Goal: Navigation & Orientation: Find specific page/section

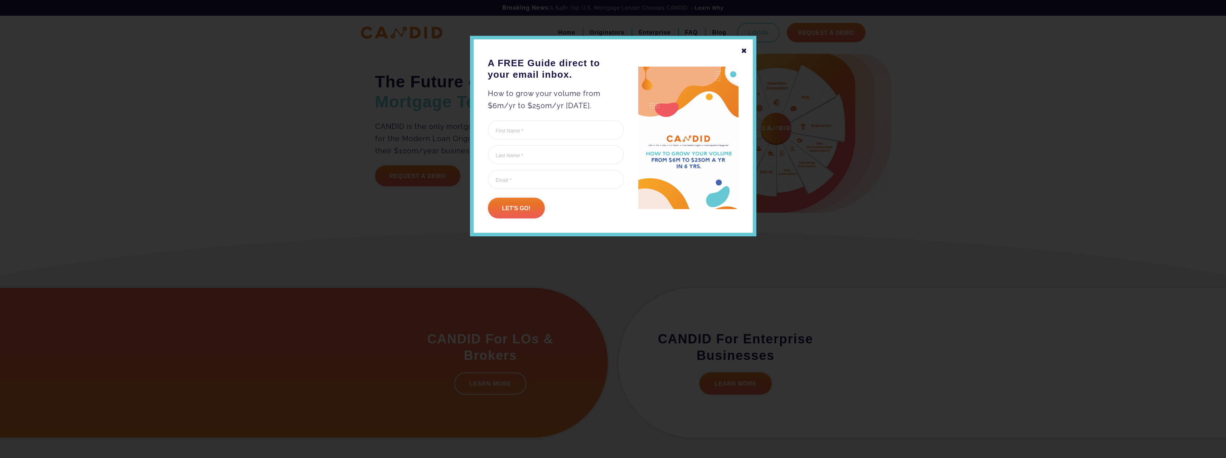
click at [399, 50] on div "✖" at bounding box center [744, 51] width 6 height 12
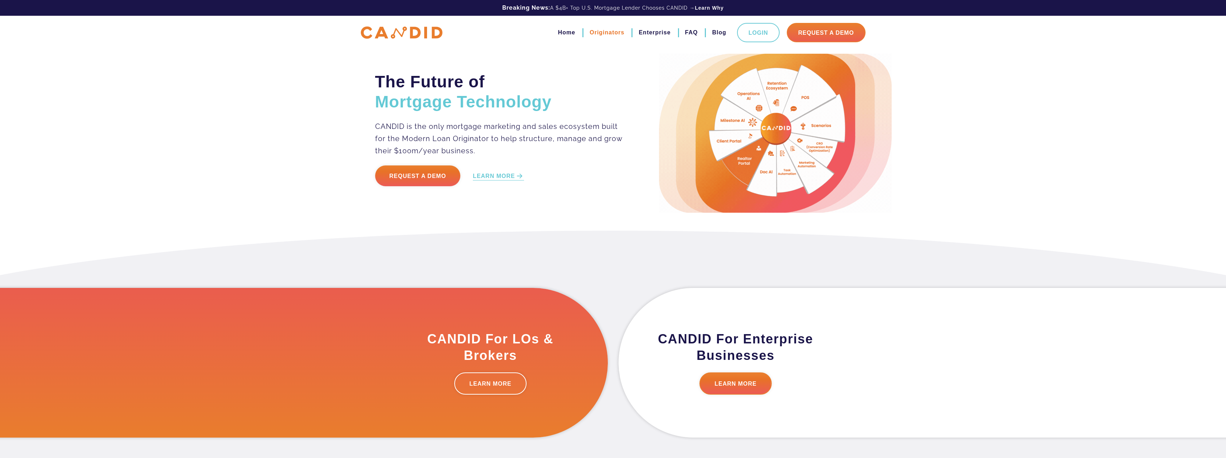
click at [399, 33] on link "Originators" at bounding box center [607, 32] width 35 height 12
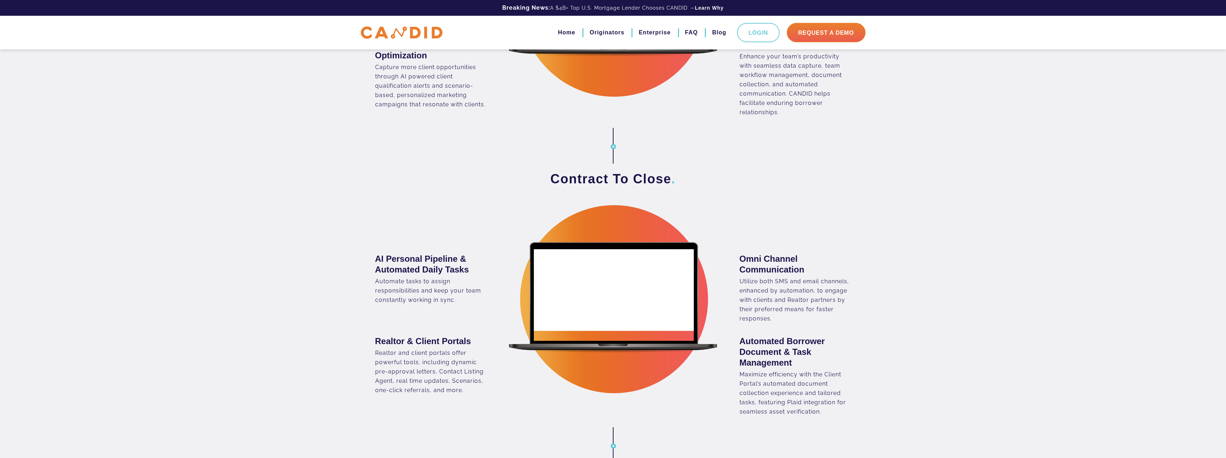
scroll to position [644, 0]
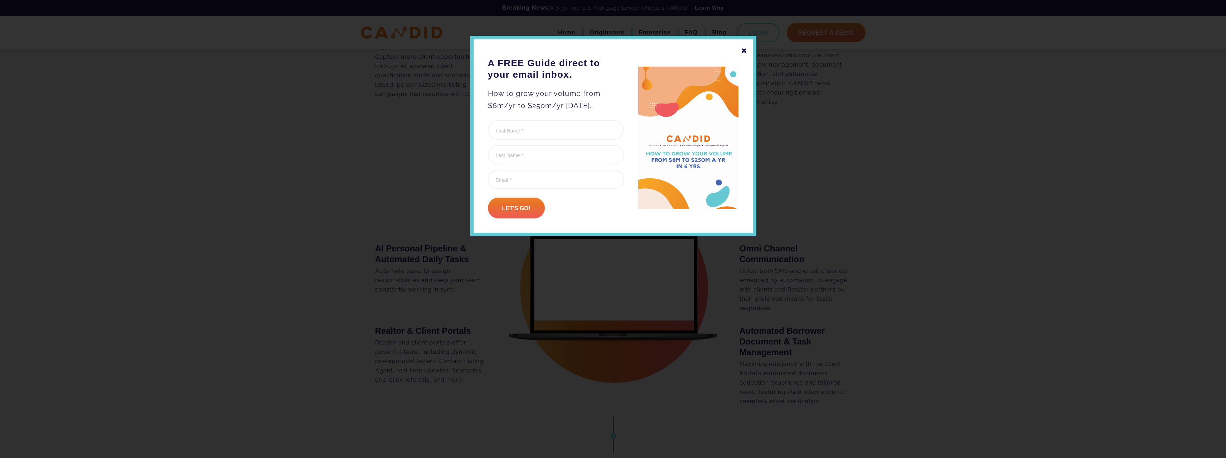
click at [746, 50] on div "✖" at bounding box center [744, 51] width 6 height 12
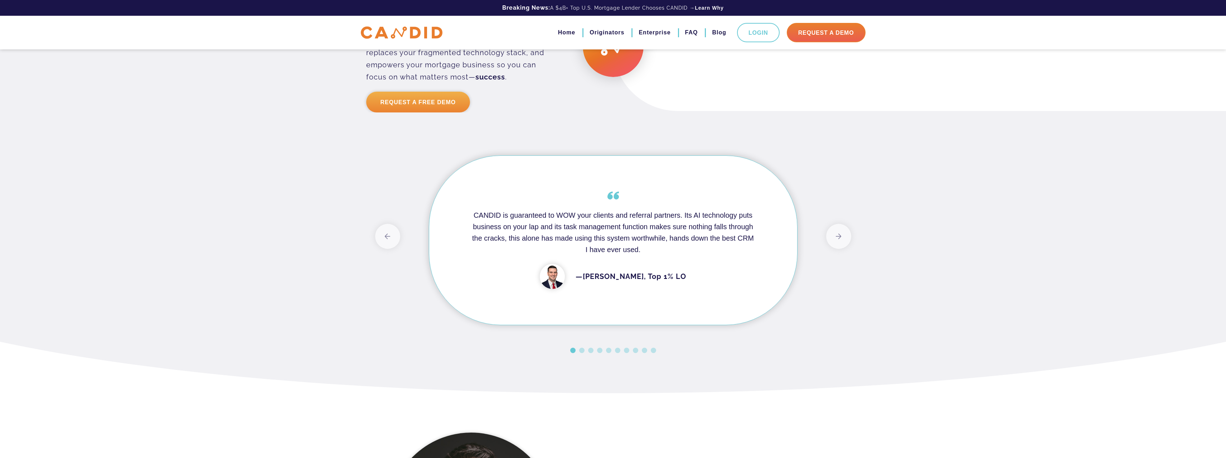
scroll to position [1910, 0]
